Goal: Information Seeking & Learning: Learn about a topic

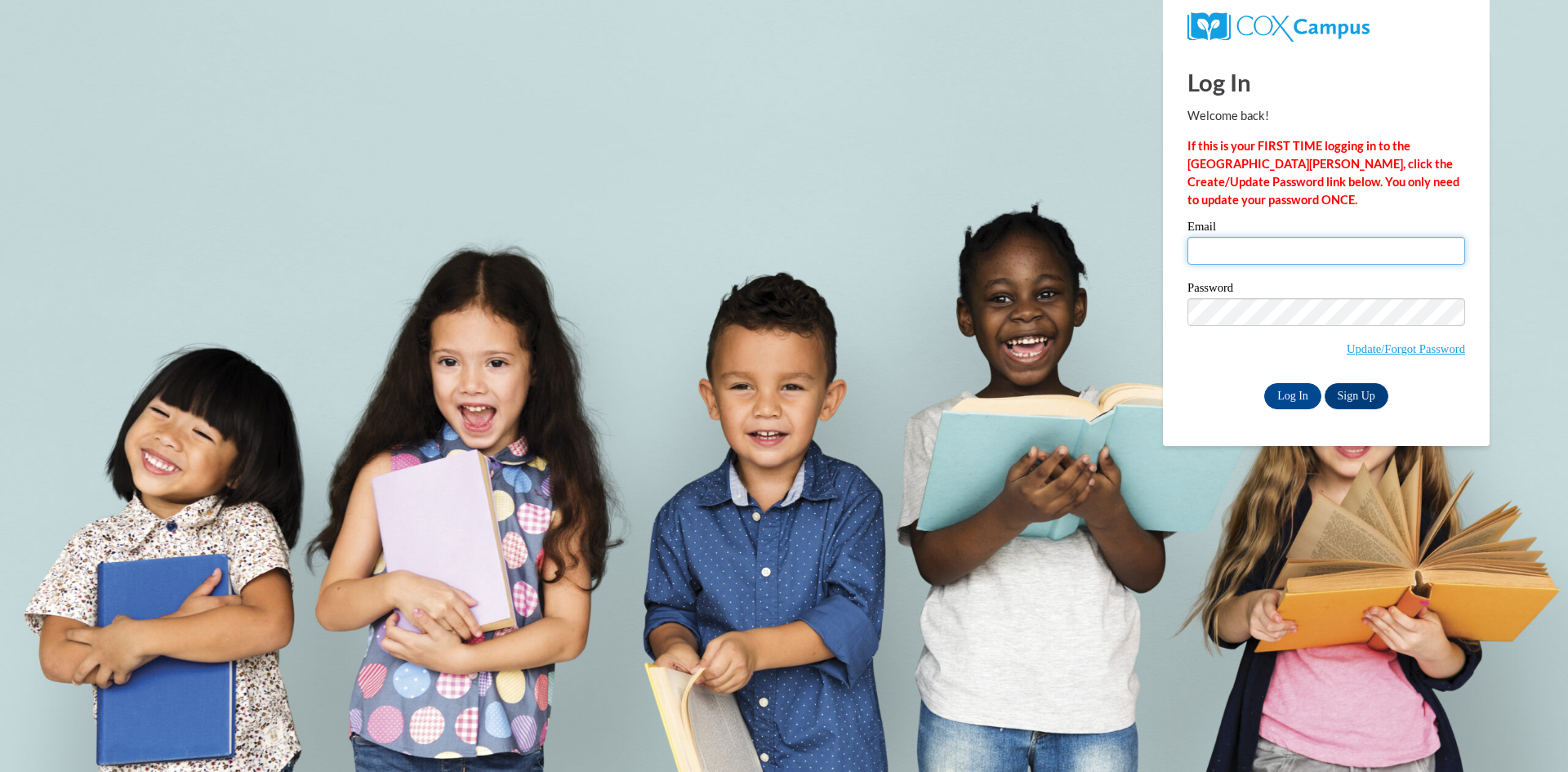
click at [1283, 247] on input "Email" at bounding box center [1325, 250] width 277 height 28
type input "suzana_ws@yahoo.com"
click at [1273, 393] on input "Log In" at bounding box center [1293, 396] width 57 height 26
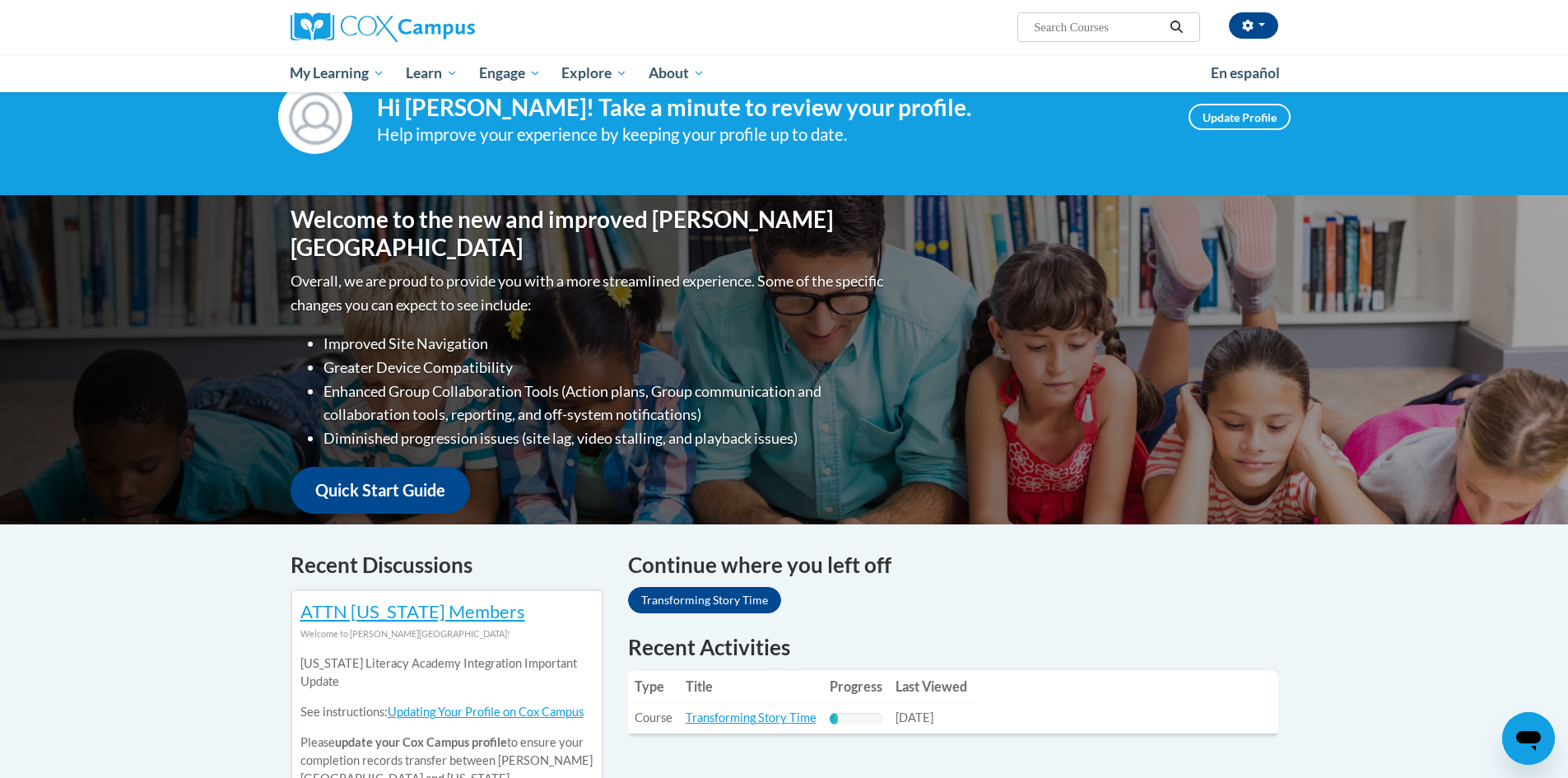
scroll to position [82, 0]
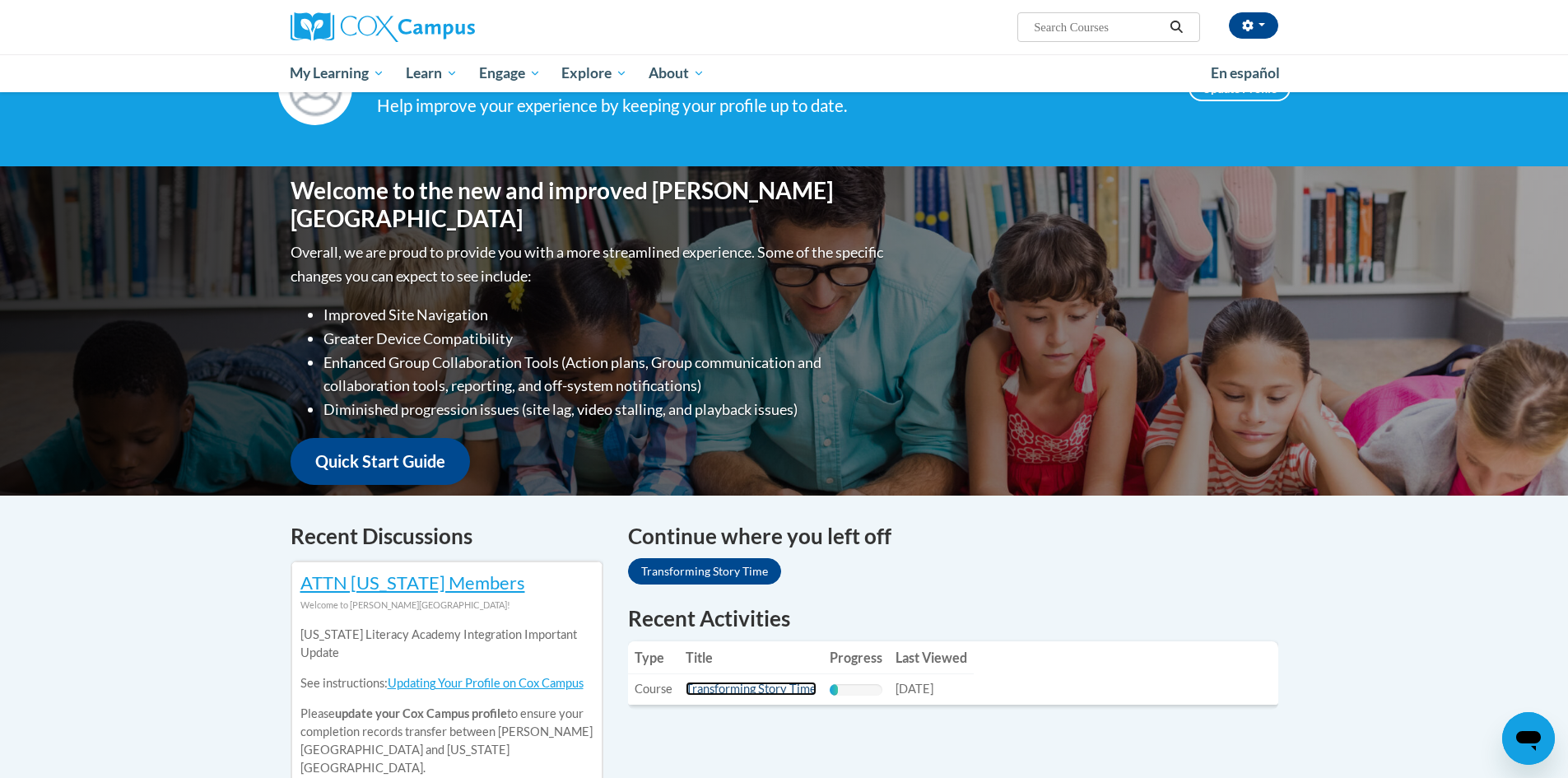
click at [731, 689] on link "Transforming Story Time" at bounding box center [751, 688] width 131 height 14
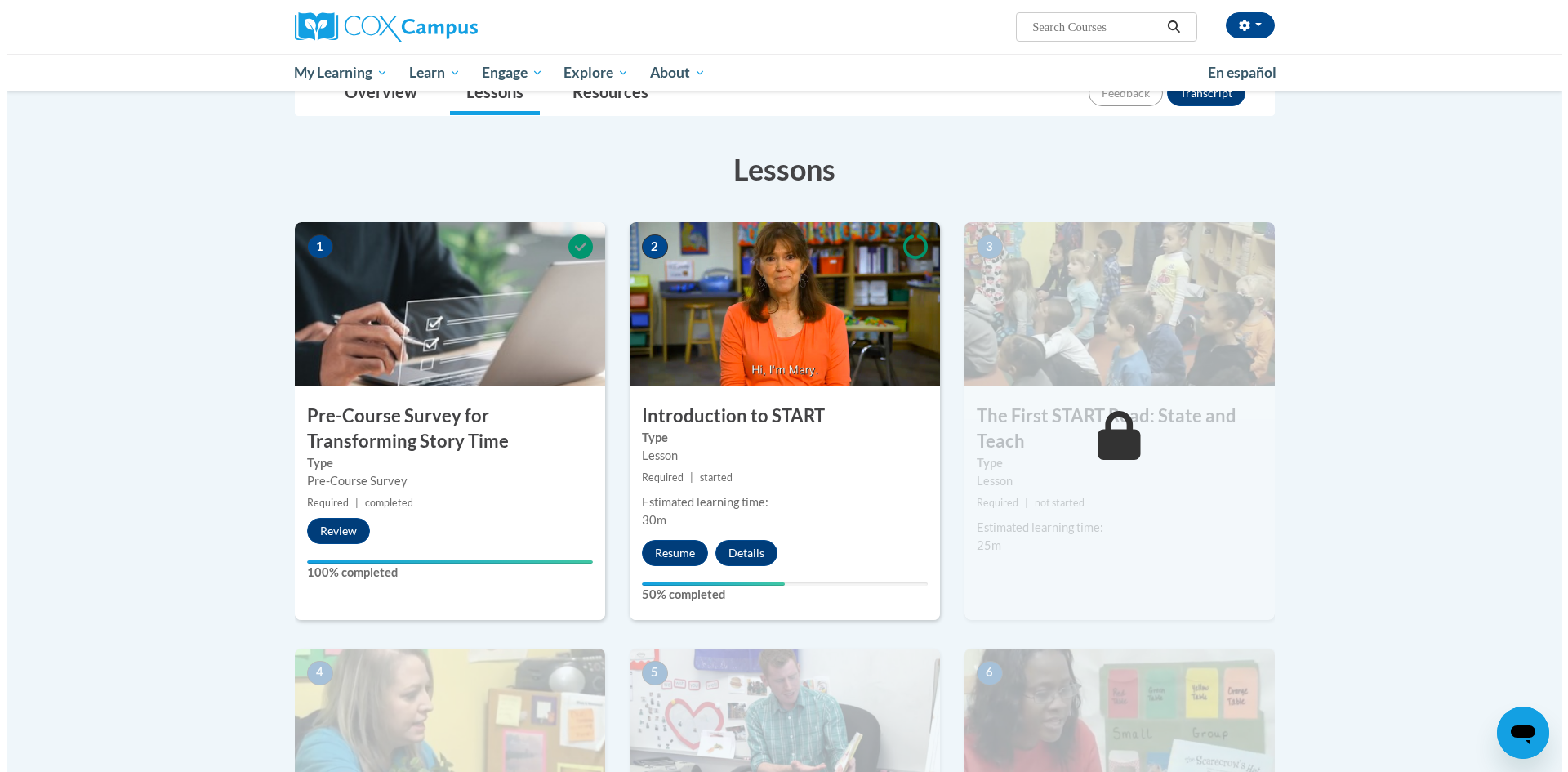
scroll to position [408, 0]
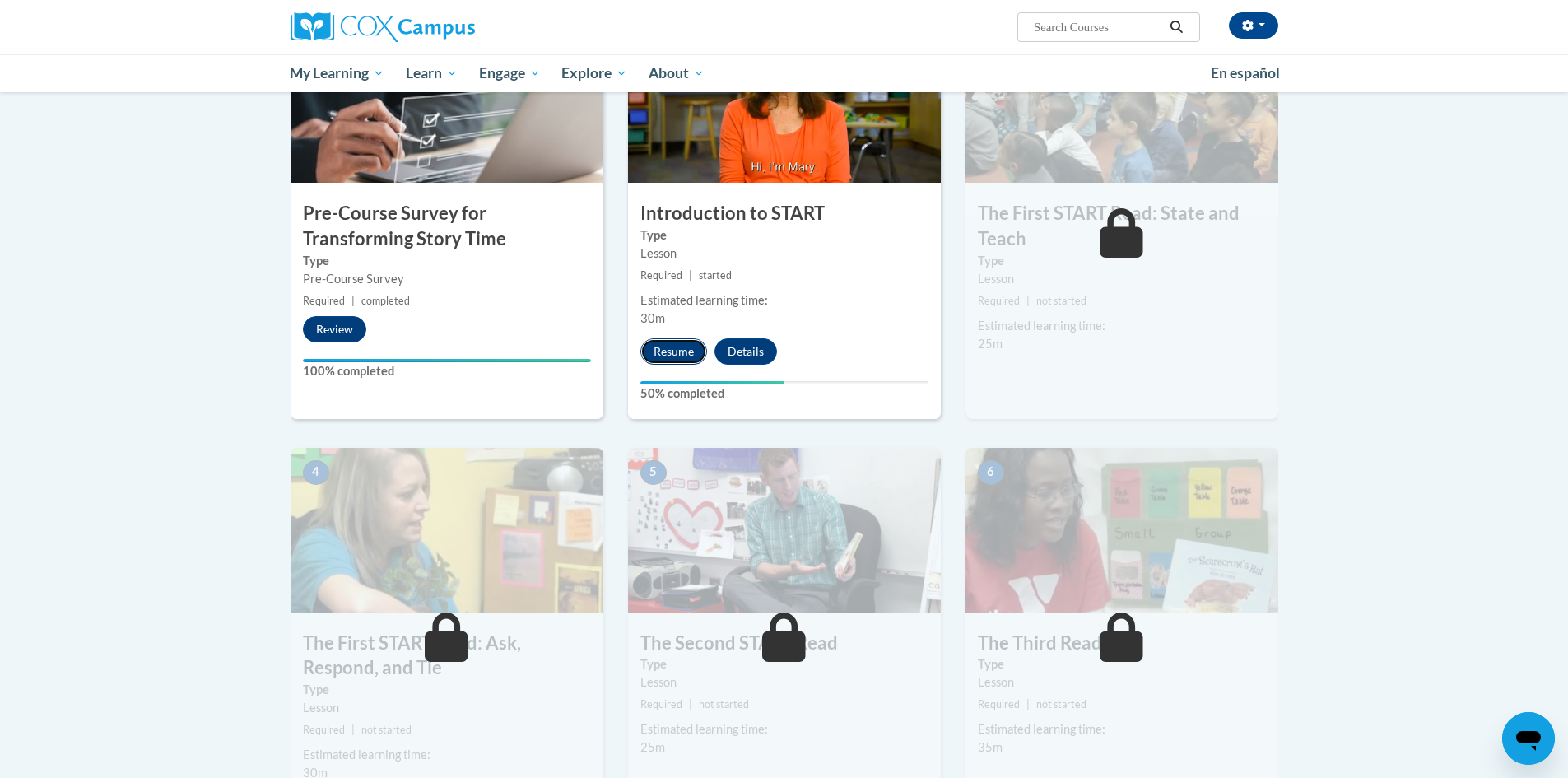
click at [649, 359] on button "Resume" at bounding box center [673, 351] width 66 height 26
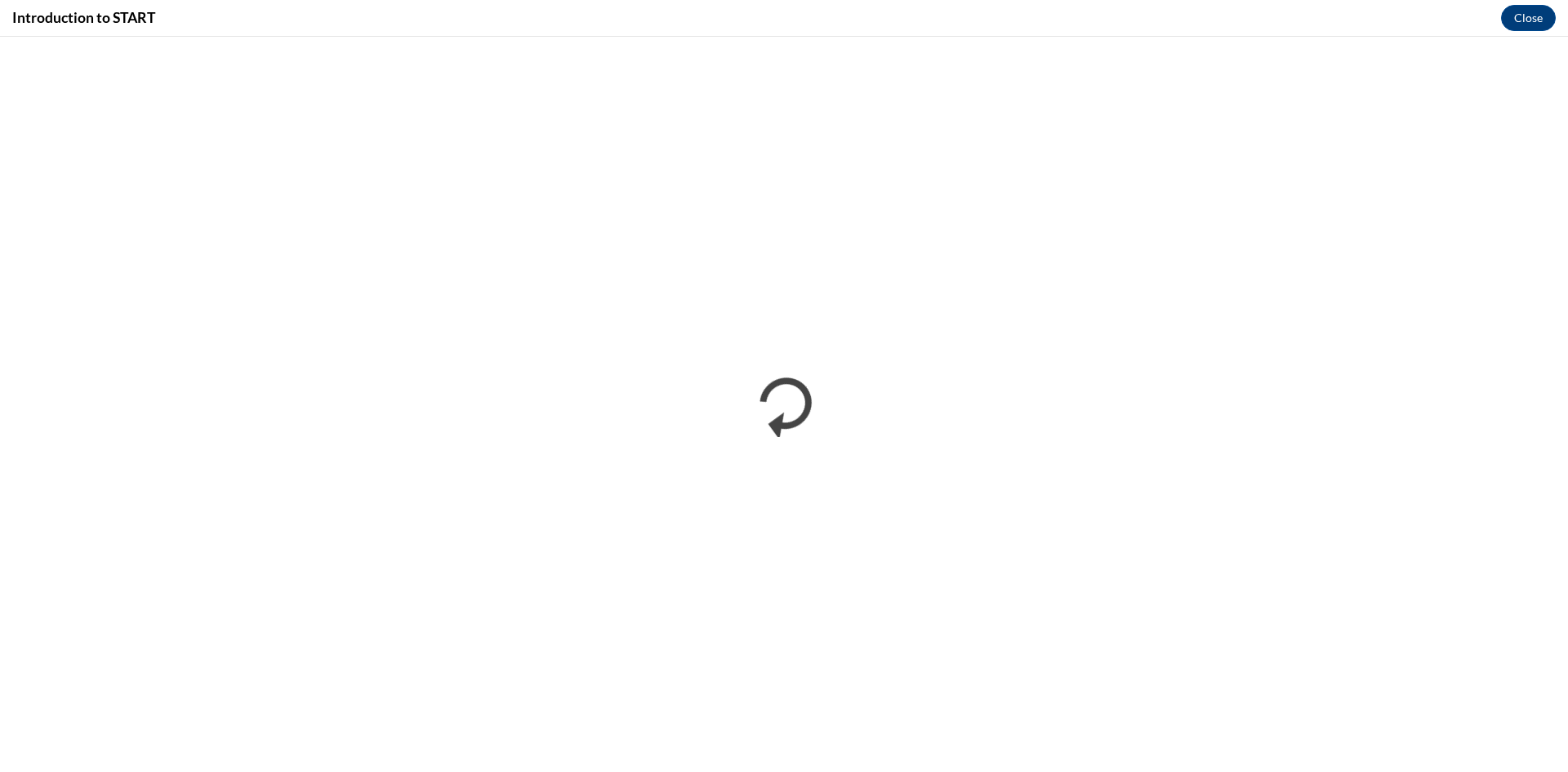
scroll to position [0, 0]
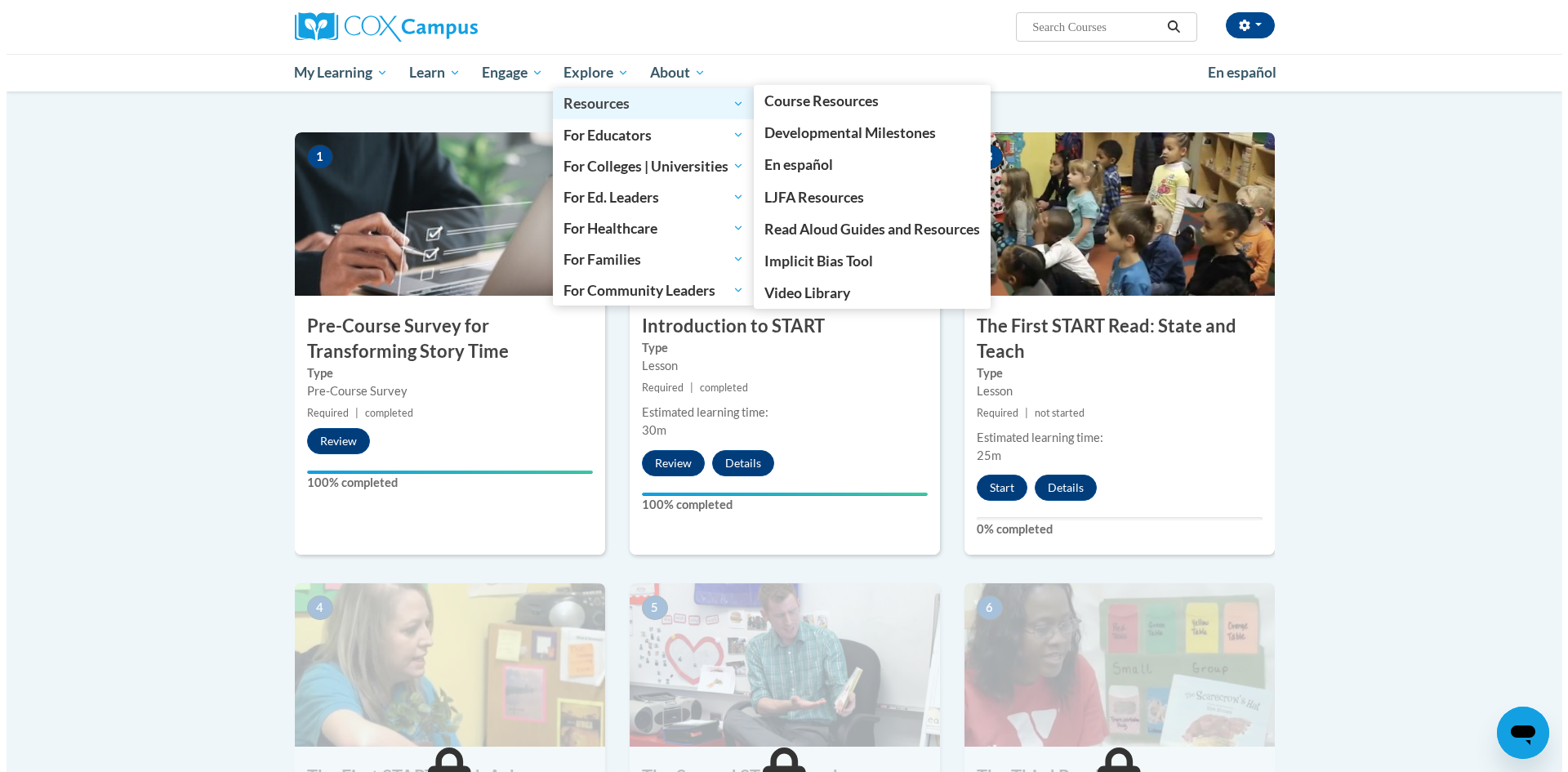
scroll to position [327, 0]
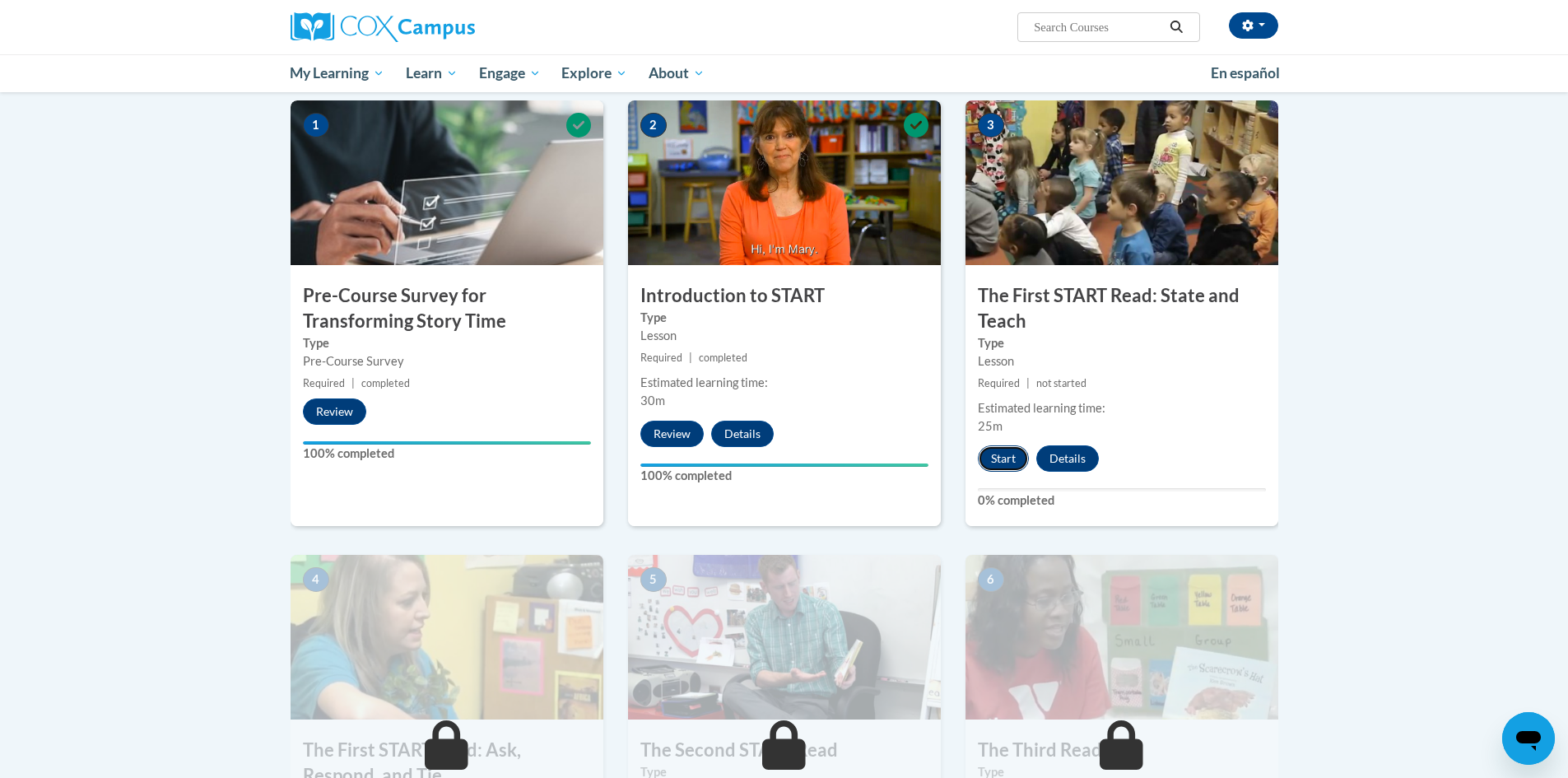
click at [998, 459] on button "Start" at bounding box center [1003, 458] width 51 height 26
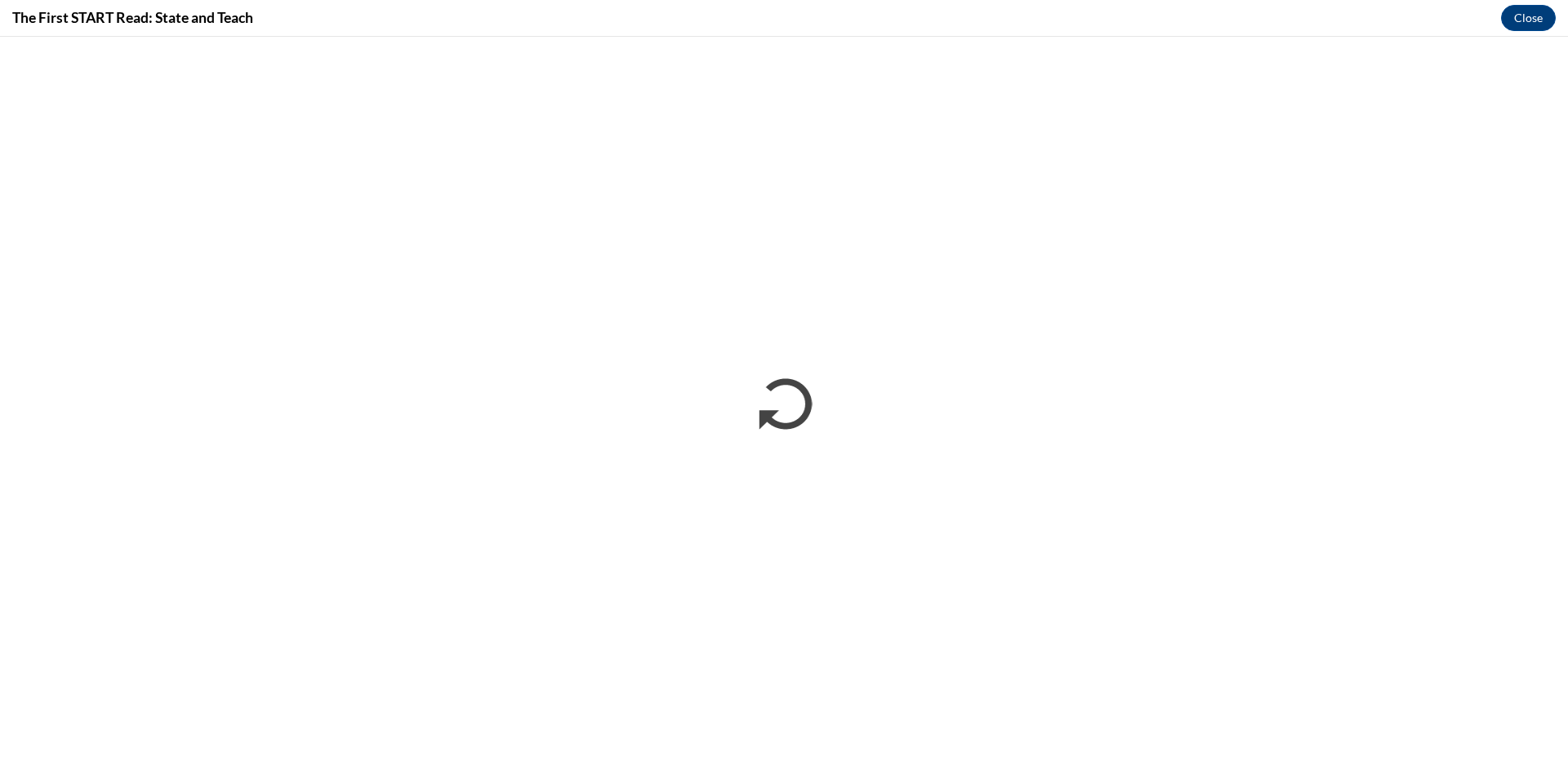
scroll to position [0, 0]
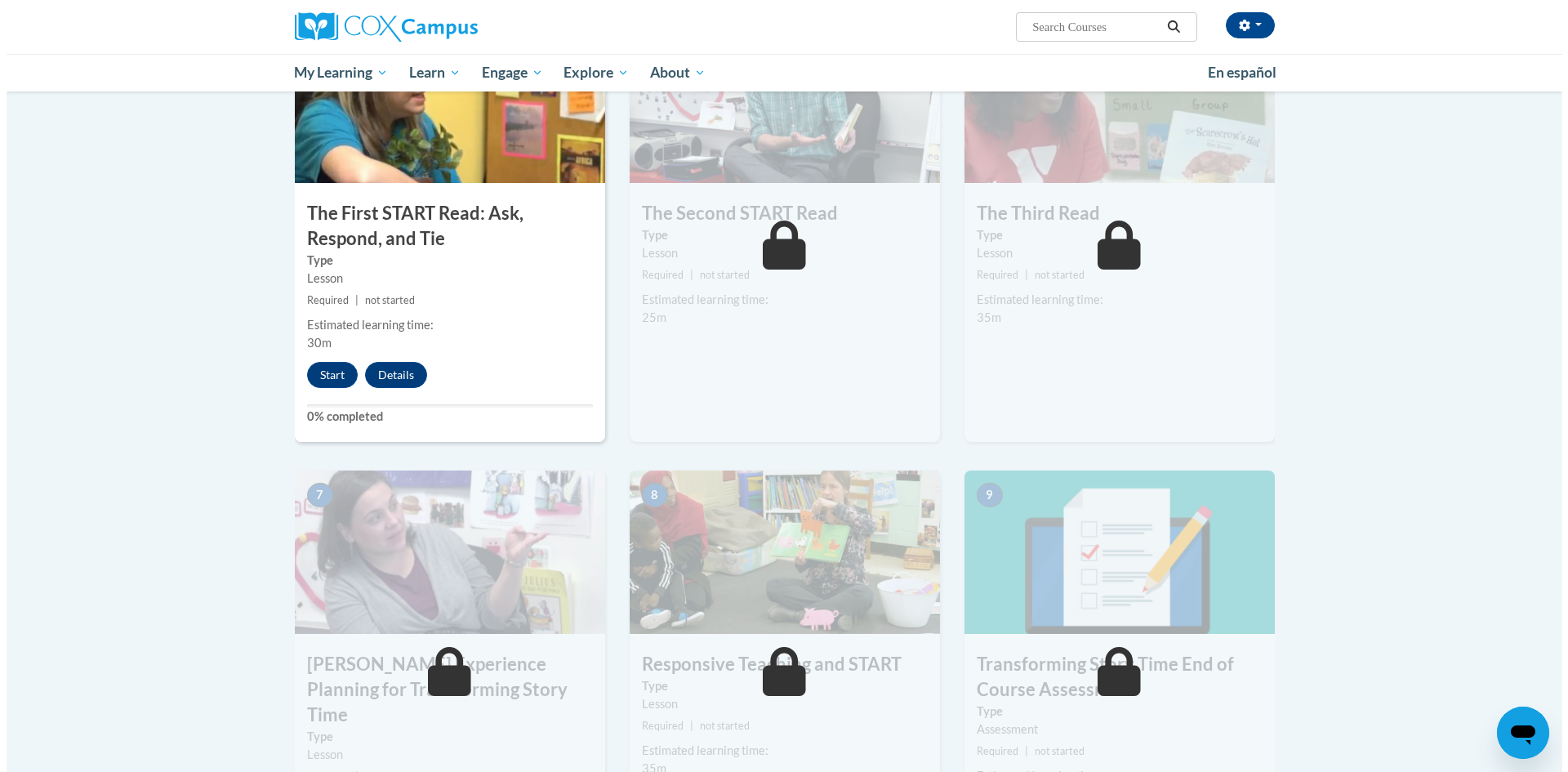
scroll to position [845, 0]
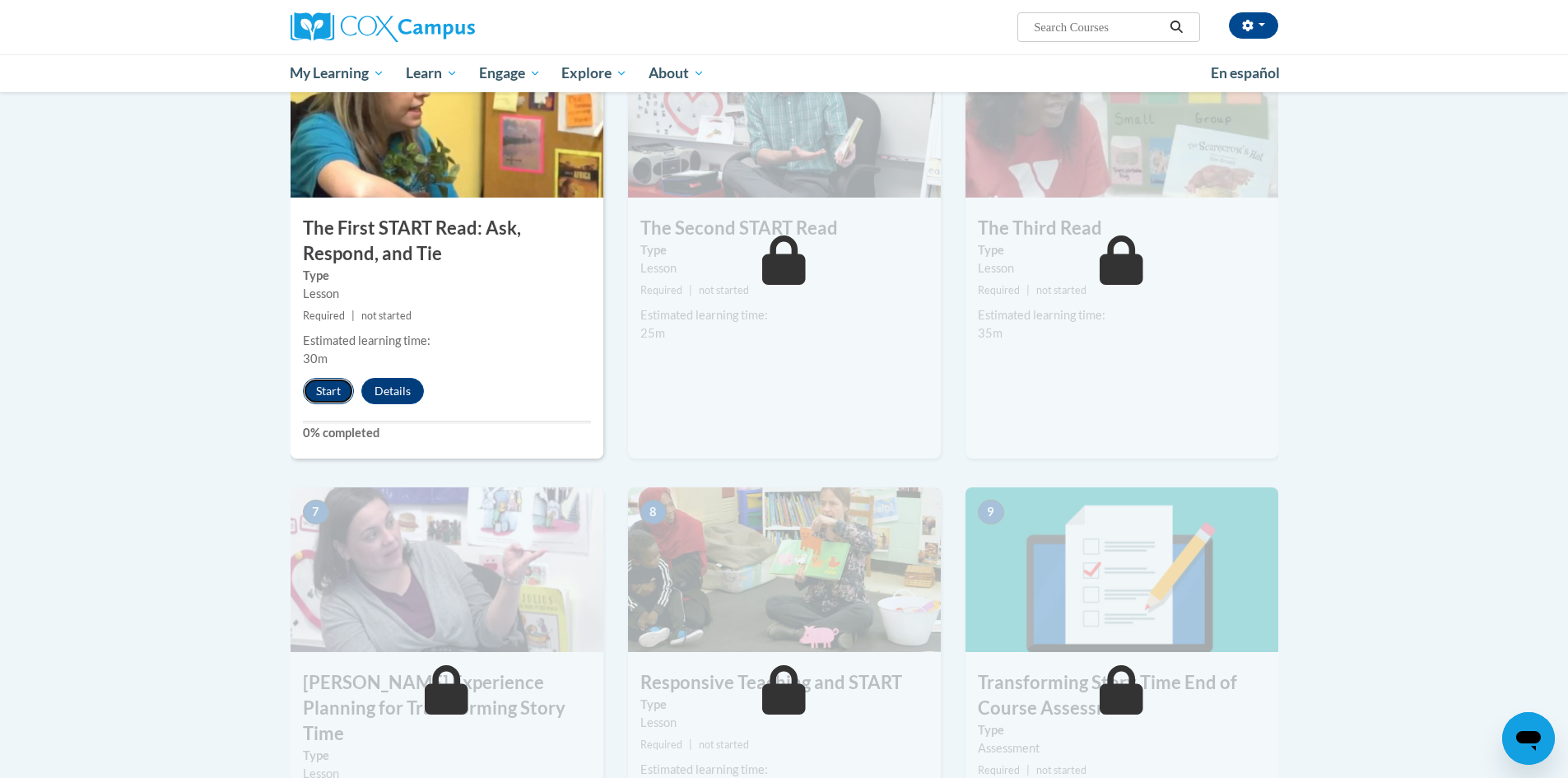
click at [320, 383] on button "Start" at bounding box center [328, 391] width 51 height 26
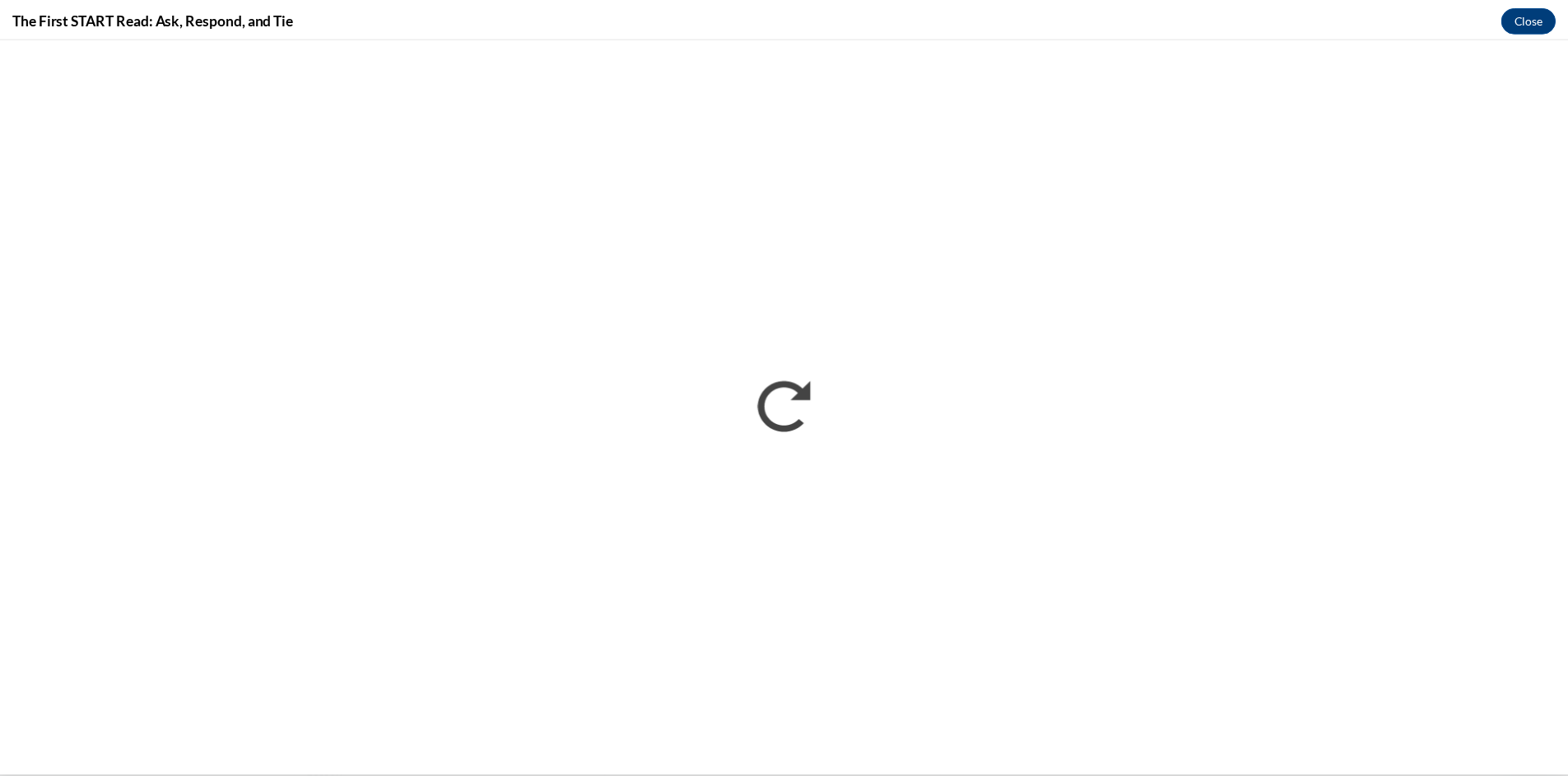
scroll to position [0, 0]
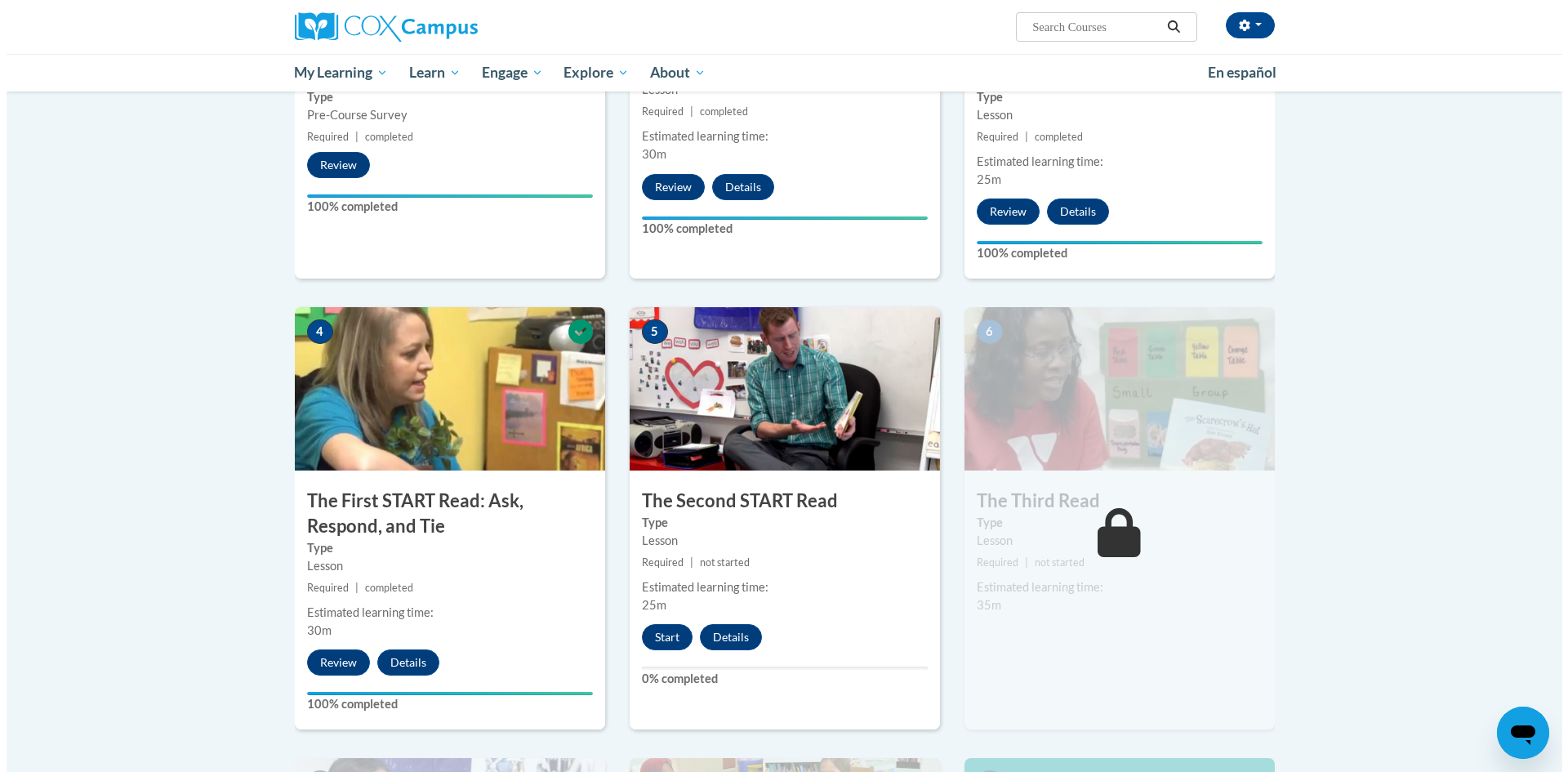
scroll to position [572, 0]
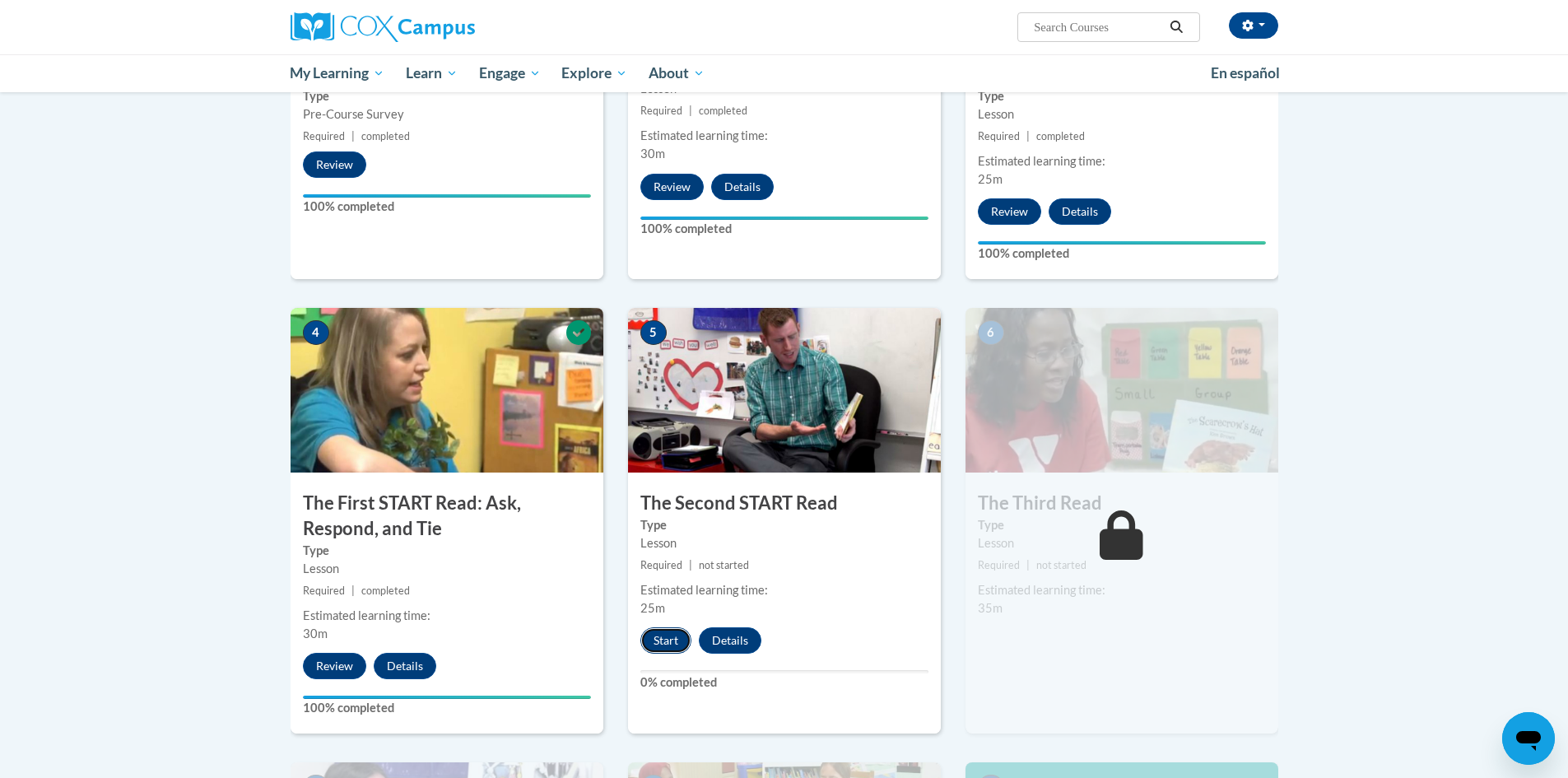
click at [665, 637] on button "Start" at bounding box center [665, 640] width 51 height 26
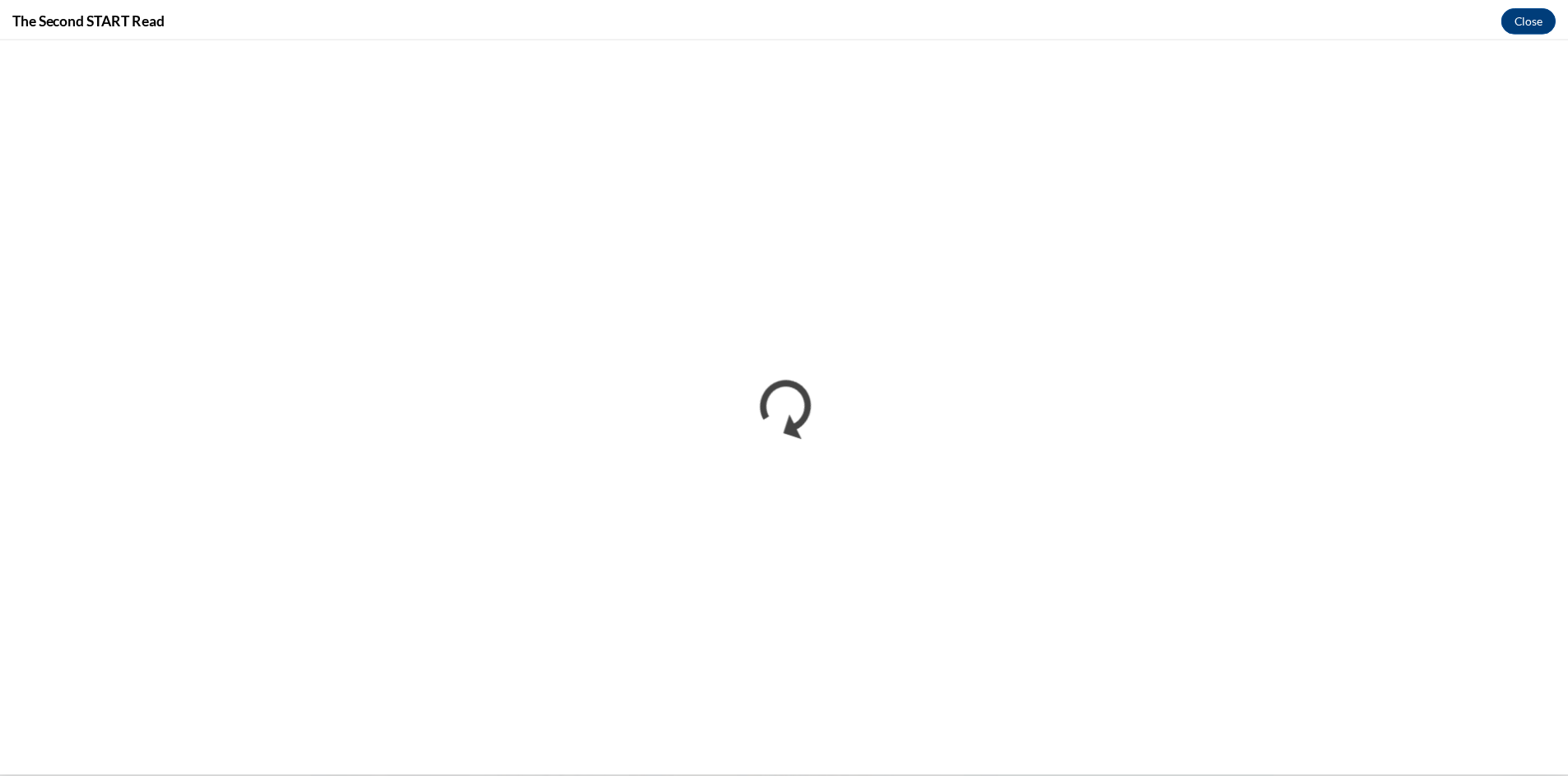
scroll to position [0, 0]
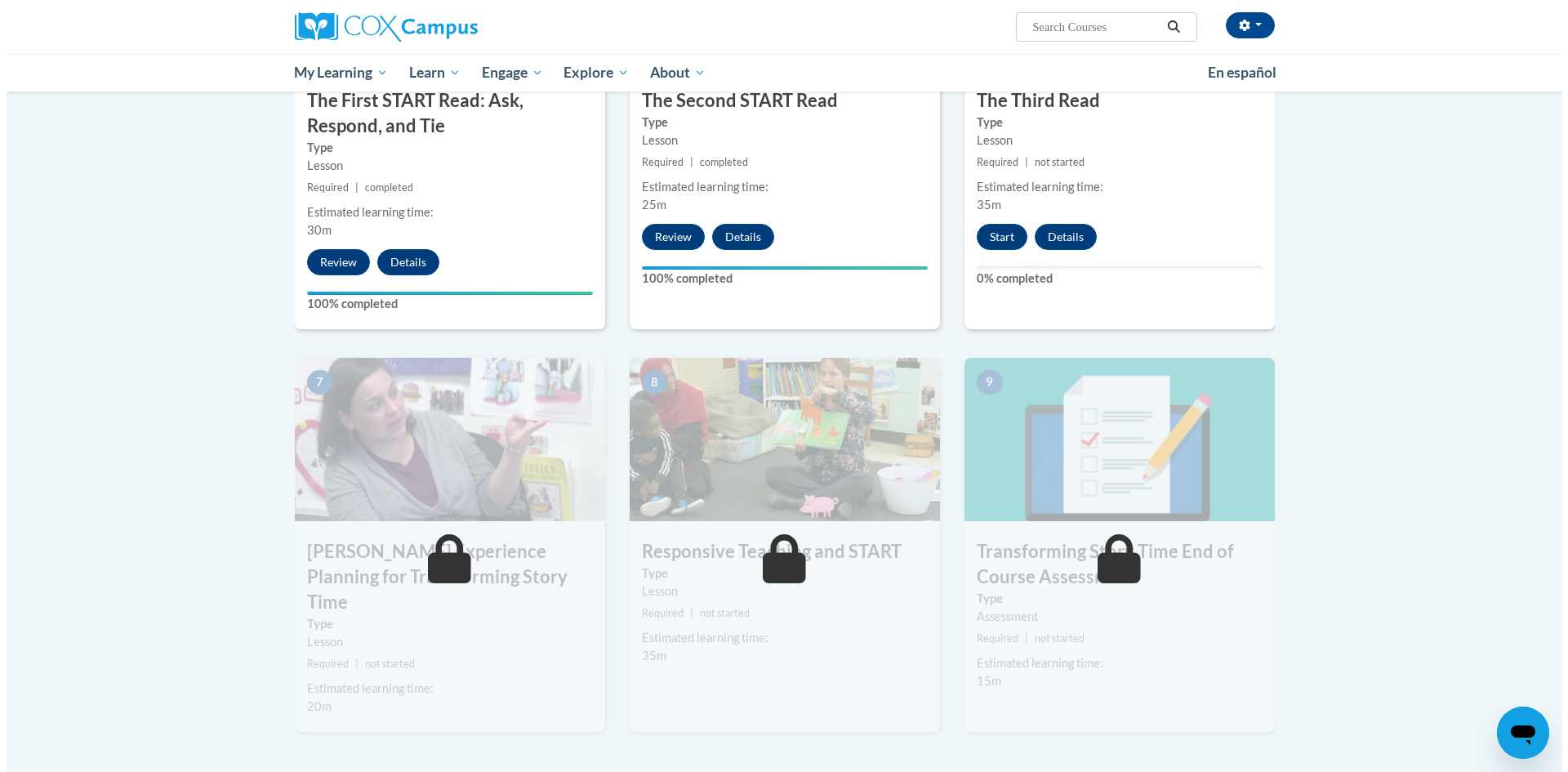
scroll to position [1064, 0]
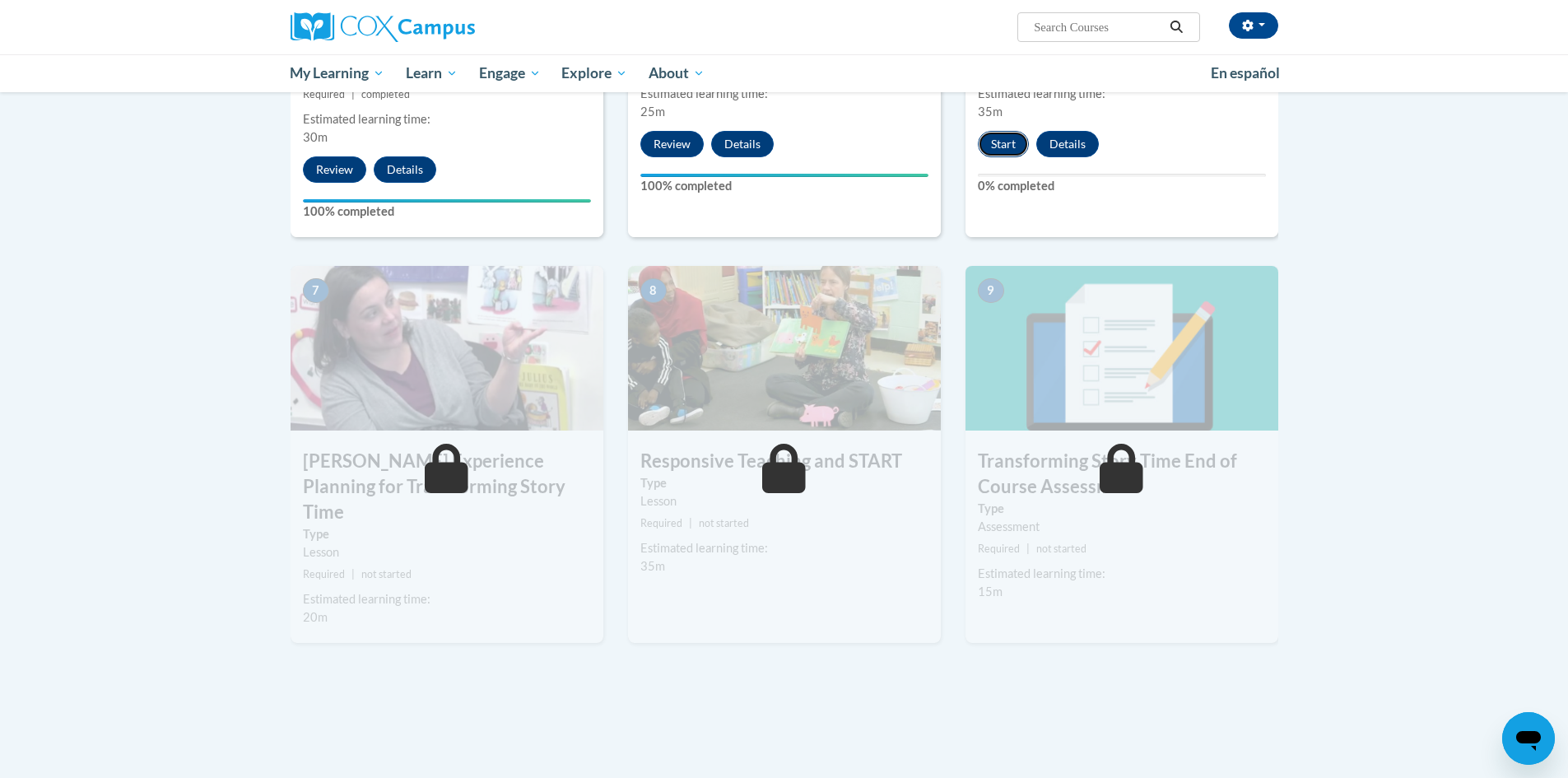
click at [994, 146] on button "Start" at bounding box center [1003, 144] width 51 height 26
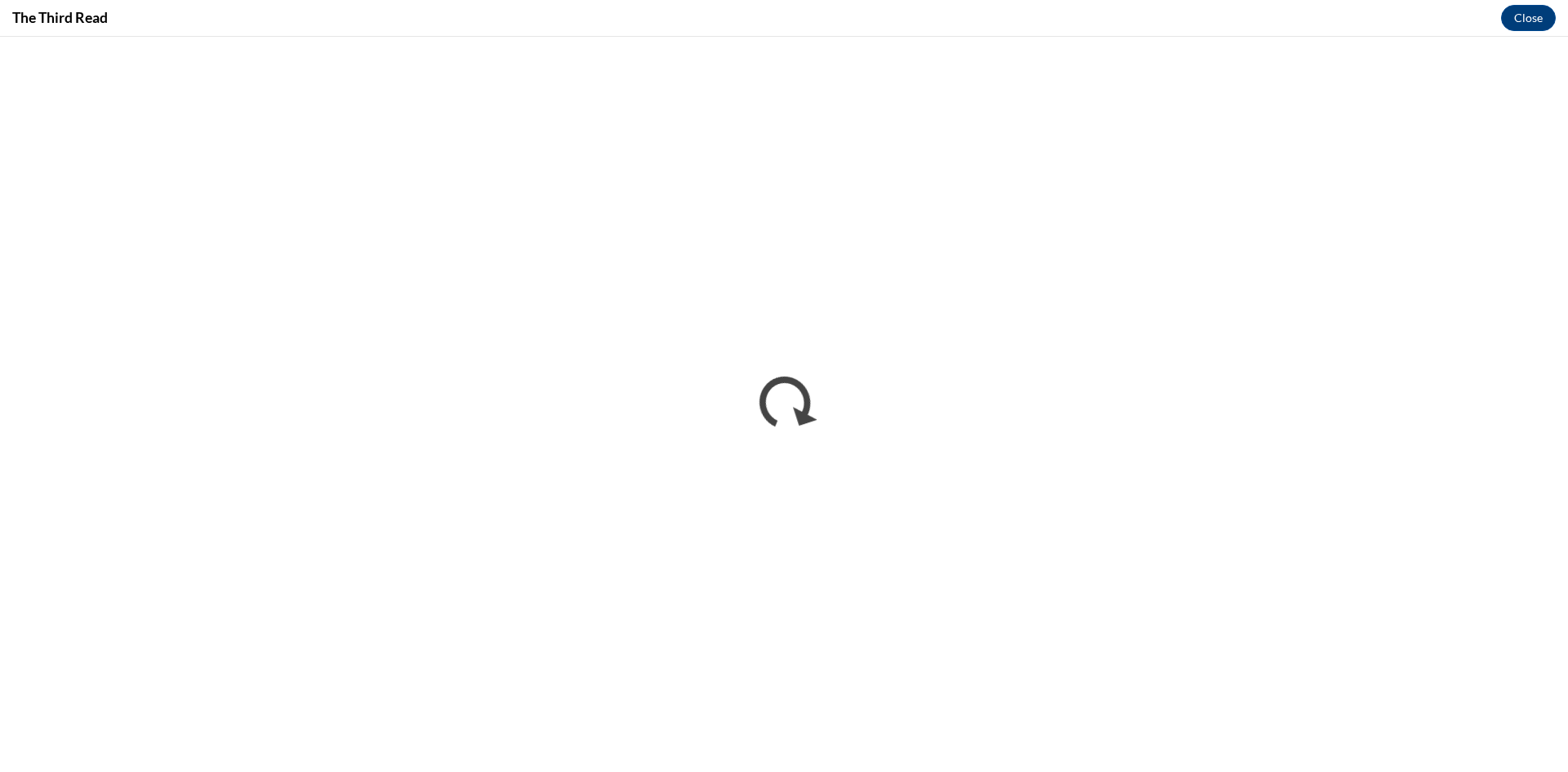
scroll to position [0, 0]
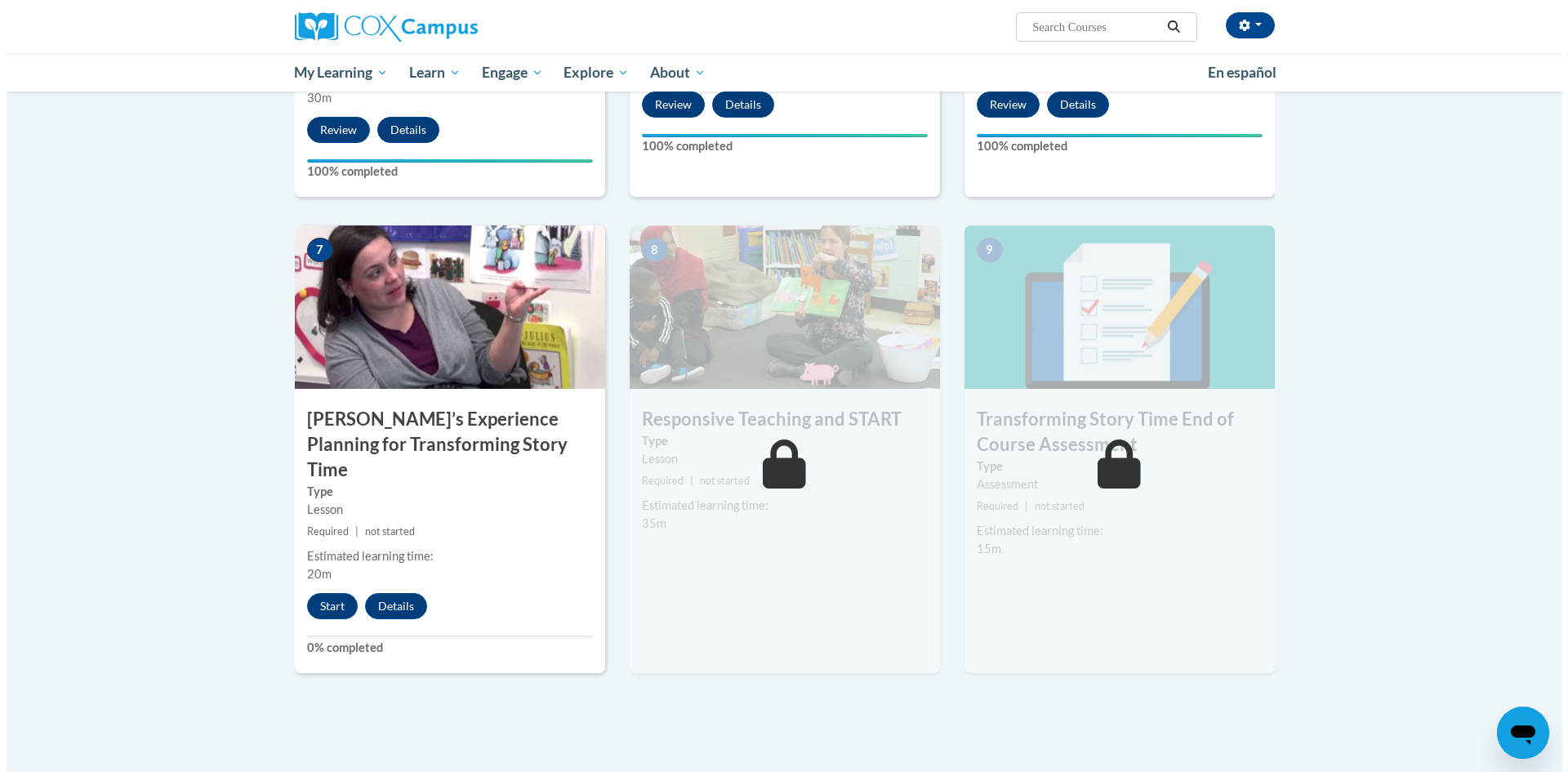
scroll to position [1144, 0]
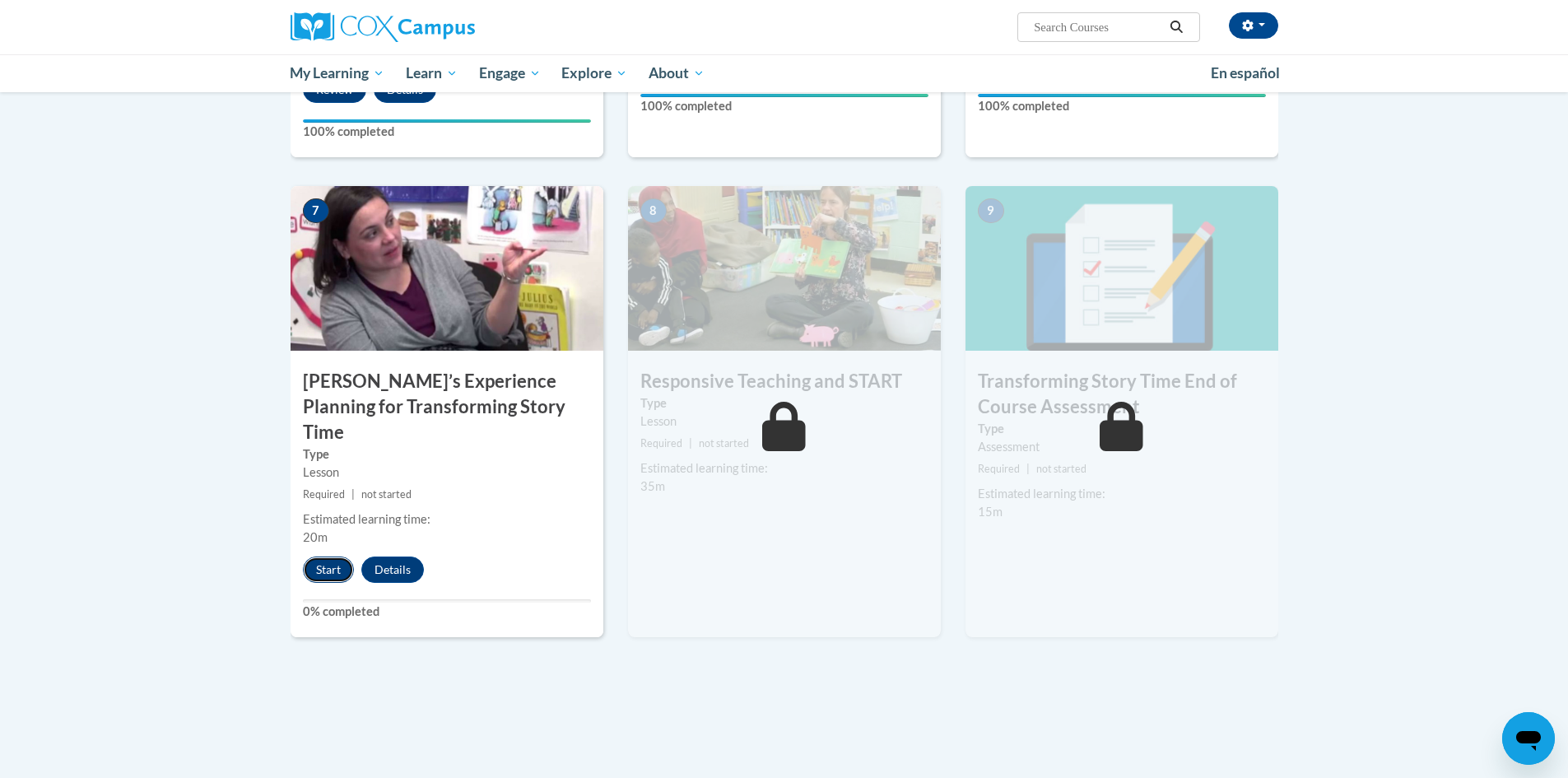
click at [318, 556] on button "Start" at bounding box center [328, 569] width 51 height 26
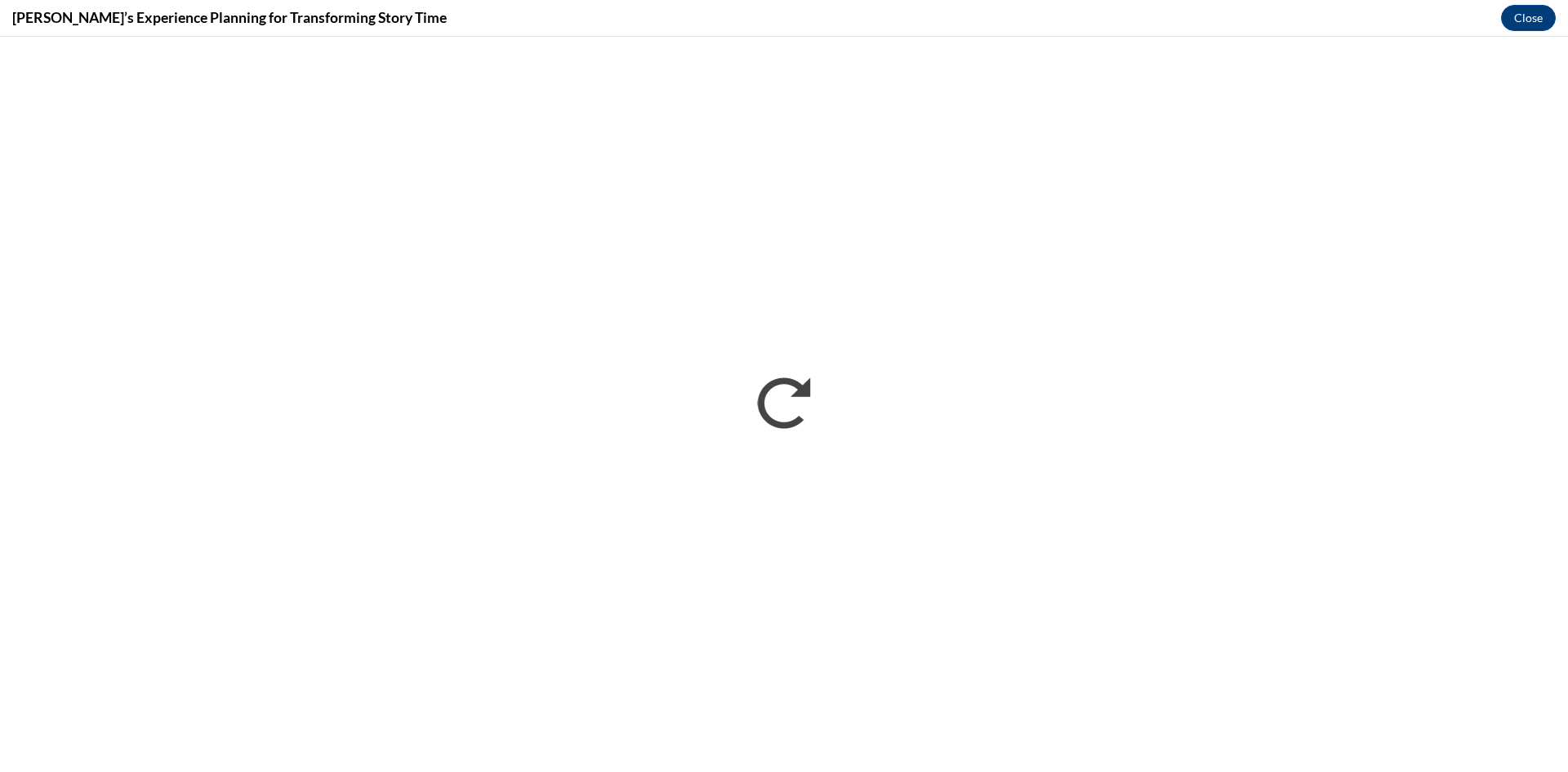
scroll to position [0, 0]
